Goal: Book appointment/travel/reservation

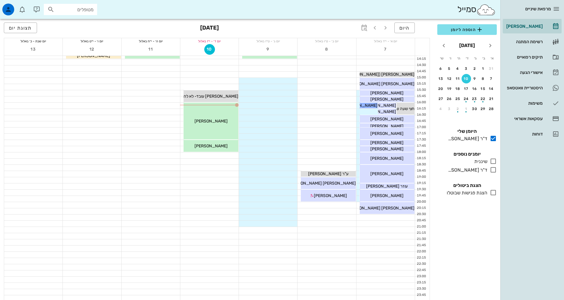
scroll to position [178, 0]
click at [228, 154] on div at bounding box center [209, 155] width 58 height 6
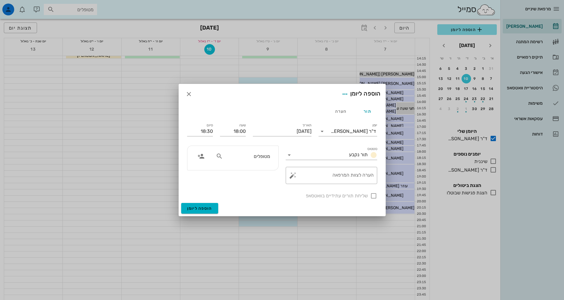
click at [246, 159] on input "מטופלים" at bounding box center [247, 156] width 46 height 8
type input "[PERSON_NAME]"
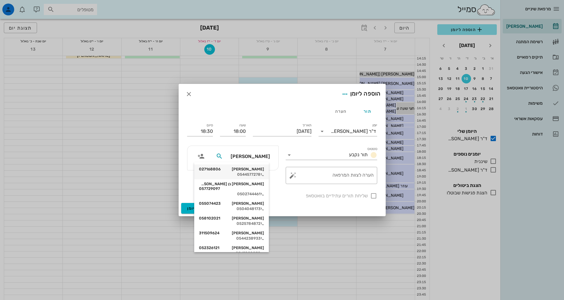
click at [252, 168] on div "[PERSON_NAME] 027168806" at bounding box center [231, 169] width 65 height 5
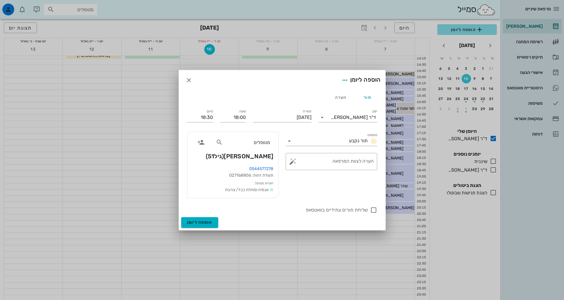
click at [255, 156] on span "[PERSON_NAME] (גיל 51 )" at bounding box center [240, 155] width 68 height 9
click at [209, 224] on span "הוספה ליומן" at bounding box center [199, 222] width 25 height 5
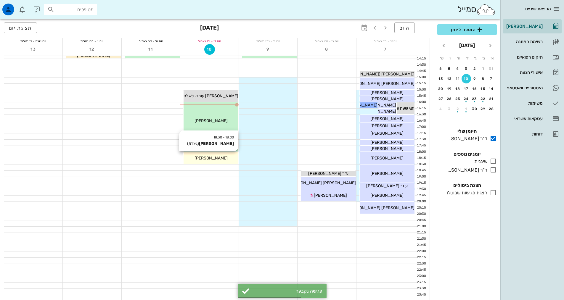
click at [214, 160] on span "[PERSON_NAME]" at bounding box center [210, 158] width 33 height 5
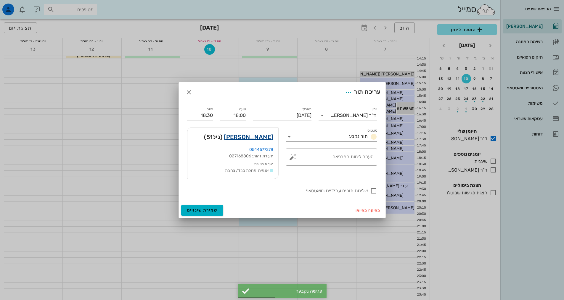
click at [249, 137] on link "[PERSON_NAME]" at bounding box center [248, 136] width 49 height 9
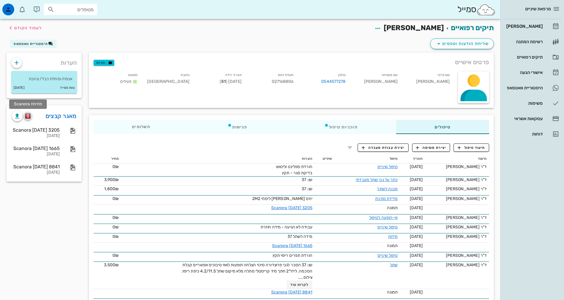
click at [28, 114] on img "button" at bounding box center [28, 115] width 6 height 5
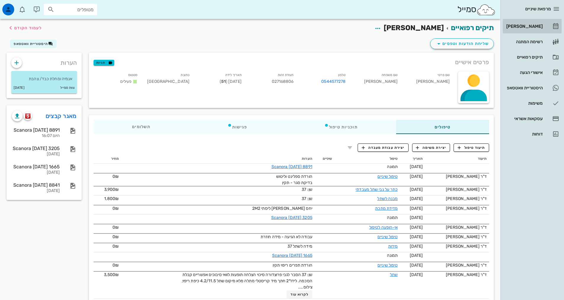
click at [527, 28] on div "[PERSON_NAME]" at bounding box center [524, 26] width 38 height 5
